Goal: Task Accomplishment & Management: Use online tool/utility

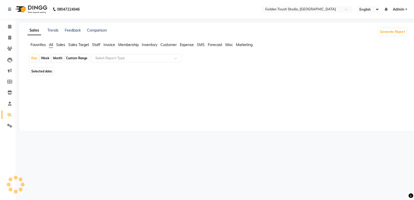
click at [96, 48] on ul "Favorites All Sales Sales Target Staff Invoice Membership Inventory Customer Ex…" at bounding box center [217, 45] width 380 height 6
click at [96, 45] on span "Staff" at bounding box center [96, 44] width 8 height 5
click at [56, 58] on div "Month" at bounding box center [58, 58] width 12 height 7
select select "10"
select select "2025"
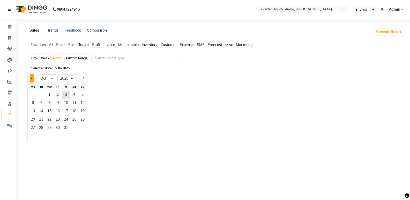
click at [31, 79] on span "Previous month" at bounding box center [32, 78] width 2 height 2
select select "9"
click at [45, 127] on span "30" at bounding box center [41, 128] width 8 height 8
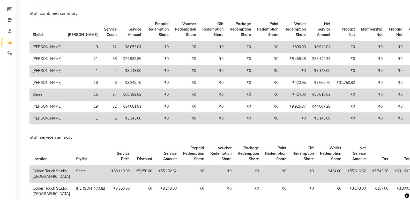
scroll to position [78, 0]
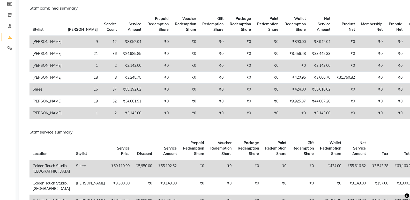
click at [399, 146] on div "Staff combined summary Stylist Bill Count Service Count Service Amount Prepaid …" at bounding box center [214, 184] width 378 height 378
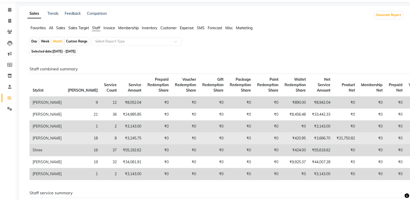
scroll to position [26, 0]
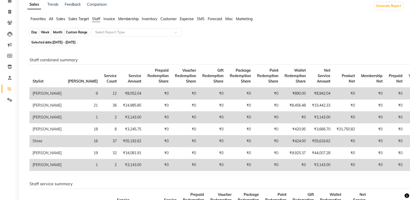
click at [58, 31] on div "Month" at bounding box center [58, 32] width 12 height 7
select select "9"
select select "2025"
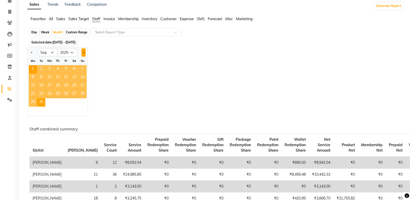
click at [84, 52] on span "Next month" at bounding box center [84, 53] width 2 height 2
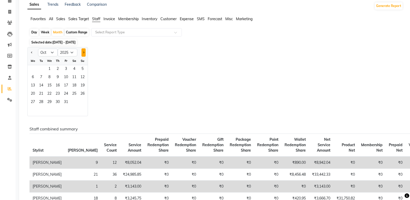
click at [85, 52] on button "Next month" at bounding box center [84, 52] width 4 height 8
click at [31, 52] on span "Previous month" at bounding box center [32, 53] width 2 height 2
select select "10"
click at [67, 69] on span "3" at bounding box center [66, 69] width 8 height 8
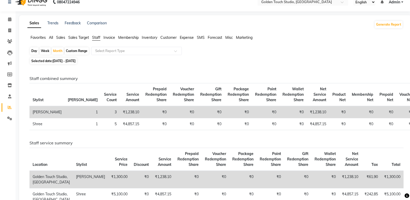
scroll to position [0, 0]
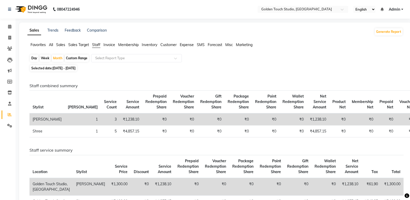
click at [35, 58] on div "Day" at bounding box center [34, 58] width 9 height 7
select select "10"
select select "2025"
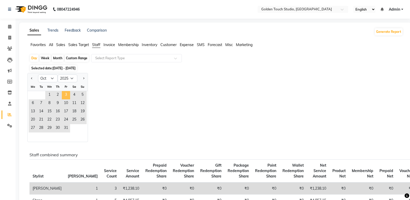
click at [66, 91] on span "3" at bounding box center [66, 95] width 8 height 8
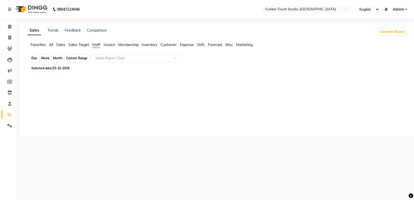
click at [37, 59] on div "Day" at bounding box center [34, 58] width 9 height 7
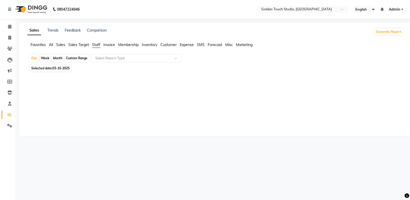
select select "10"
select select "2025"
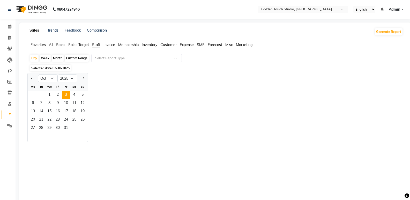
click at [57, 91] on div "Th" at bounding box center [58, 87] width 8 height 8
click at [58, 95] on span "2" at bounding box center [58, 95] width 8 height 8
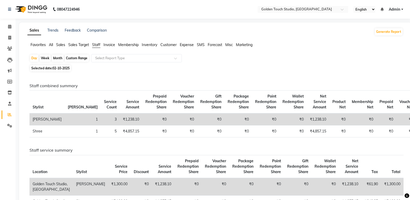
drag, startPoint x: 57, startPoint y: 47, endPoint x: 61, endPoint y: 44, distance: 5.1
click at [58, 47] on span "Sales" at bounding box center [60, 44] width 9 height 5
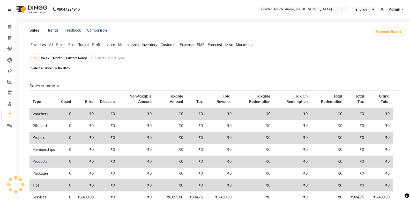
click at [61, 44] on span "Sales" at bounding box center [60, 44] width 9 height 5
click at [53, 46] on span "All" at bounding box center [51, 44] width 4 height 5
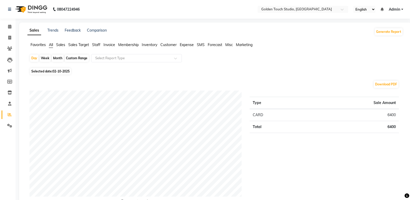
click at [43, 46] on span "Favorites" at bounding box center [38, 44] width 15 height 5
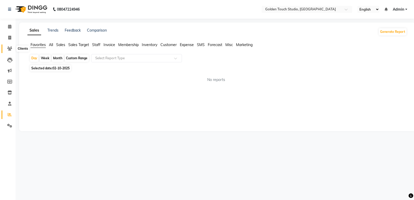
click at [10, 49] on icon at bounding box center [9, 49] width 5 height 4
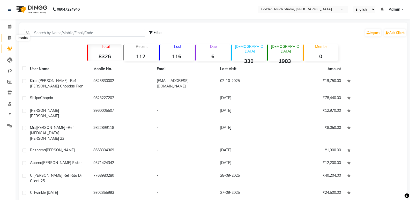
click at [12, 37] on span at bounding box center [9, 38] width 9 height 6
select select "service"
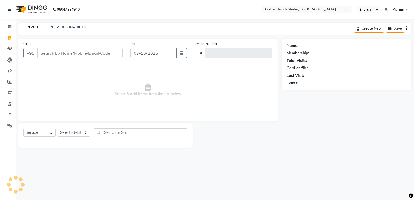
type input "0339"
select select "7211"
click at [9, 116] on icon at bounding box center [10, 115] width 4 height 4
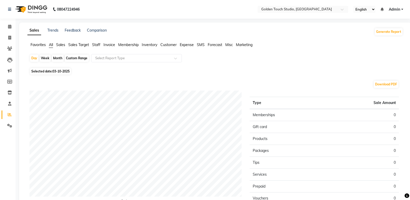
click at [97, 43] on span "Staff" at bounding box center [96, 44] width 8 height 5
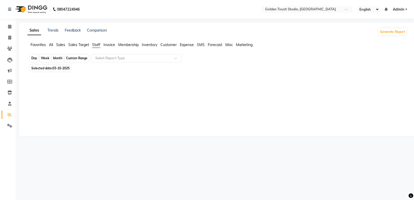
click at [37, 57] on div "Day" at bounding box center [34, 58] width 9 height 7
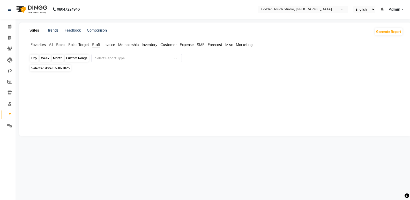
select select "10"
select select "2025"
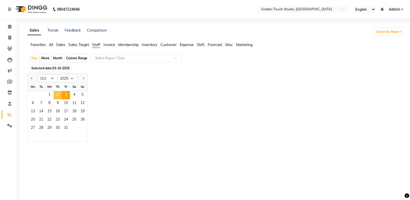
click at [56, 95] on span "2" at bounding box center [58, 95] width 8 height 8
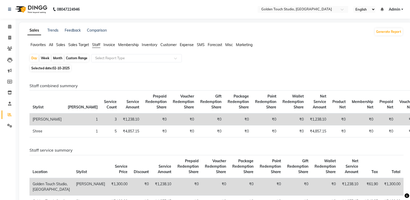
click at [78, 60] on div "Custom Range" at bounding box center [77, 58] width 24 height 7
select select "10"
select select "2025"
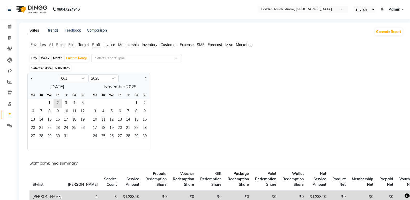
click at [276, 97] on div "Jan Feb Mar Apr May Jun [DATE] Aug Sep Oct Nov [DATE] 2016 2017 2018 2019 2020 …" at bounding box center [215, 111] width 376 height 77
click at [36, 60] on div "Day" at bounding box center [34, 58] width 9 height 7
select select "10"
select select "2025"
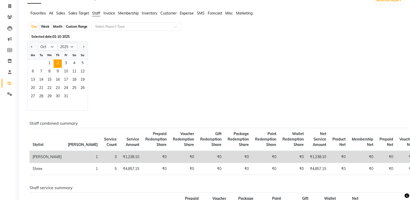
scroll to position [26, 0]
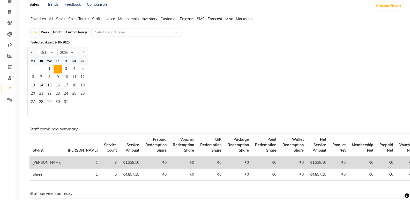
drag, startPoint x: 149, startPoint y: 55, endPoint x: 45, endPoint y: 50, distance: 105.0
click at [149, 55] on div "Jan Feb Mar Apr May Jun [DATE] Aug Sep Oct Nov [DATE] 2016 2017 2018 2019 2020 …" at bounding box center [215, 81] width 376 height 69
click at [146, 56] on div "Jan Feb Mar Apr May Jun [DATE] Aug Sep Oct Nov [DATE] 2016 2017 2018 2019 2020 …" at bounding box center [215, 81] width 376 height 69
click at [44, 33] on div "Week" at bounding box center [45, 32] width 11 height 7
select select "10"
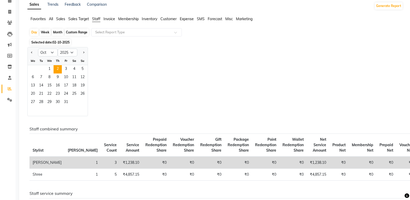
select select "2025"
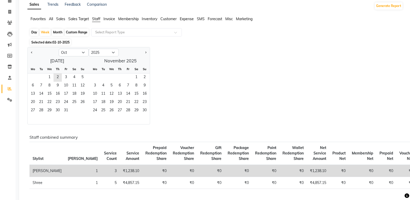
click at [60, 32] on div "Month" at bounding box center [58, 32] width 12 height 7
select select "10"
select select "2025"
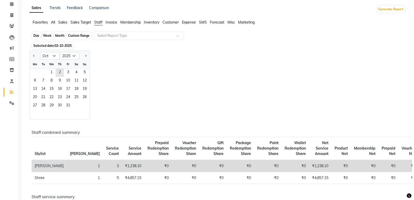
scroll to position [0, 0]
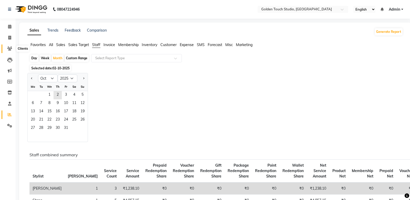
click at [11, 48] on icon at bounding box center [9, 49] width 5 height 4
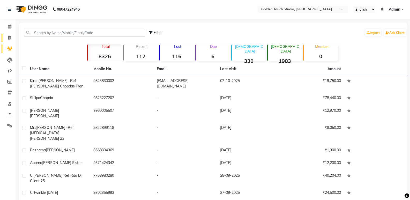
click at [9, 41] on link "Invoice" at bounding box center [8, 38] width 12 height 9
select select "service"
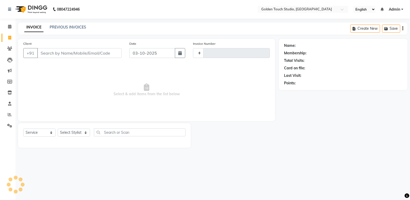
type input "0339"
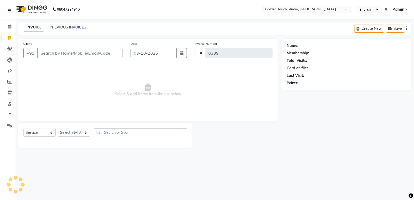
select select "7211"
click at [10, 115] on icon at bounding box center [10, 115] width 4 height 4
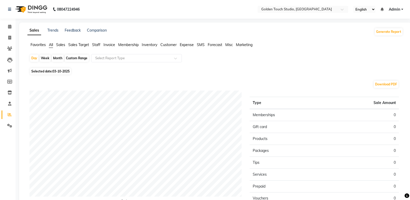
click at [88, 45] on span "Sales Target" at bounding box center [78, 44] width 21 height 5
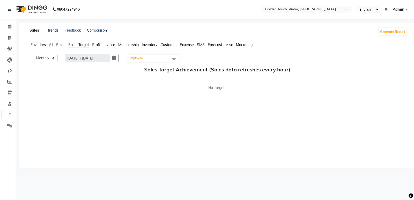
click at [41, 45] on span "Favorites" at bounding box center [38, 44] width 15 height 5
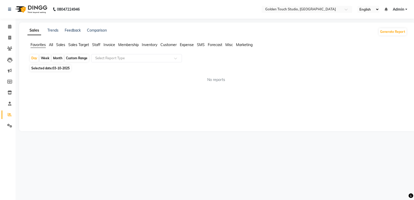
click at [49, 44] on span "All" at bounding box center [51, 44] width 4 height 5
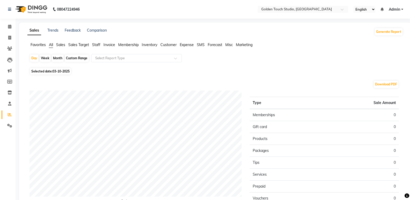
click at [36, 46] on span "Favorites" at bounding box center [38, 44] width 15 height 5
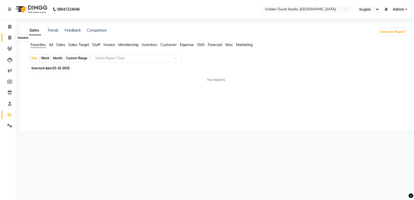
click at [11, 40] on span at bounding box center [9, 38] width 9 height 6
select select "service"
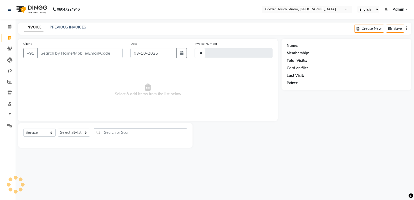
type input "0339"
select select "7211"
